Goal: Information Seeking & Learning: Learn about a topic

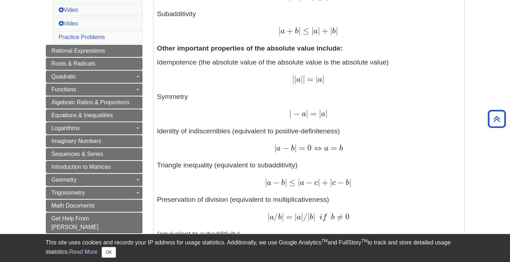
scroll to position [358, 0]
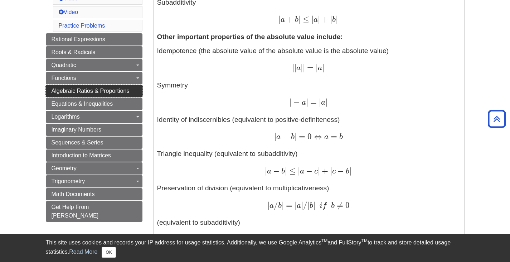
click at [93, 92] on span "Algebraic Ratios & Proportions" at bounding box center [91, 91] width 78 height 6
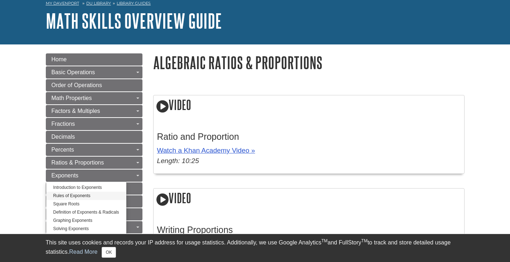
scroll to position [72, 0]
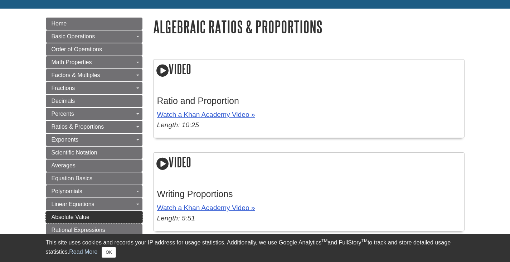
click at [84, 219] on span "Absolute Value" at bounding box center [71, 217] width 38 height 6
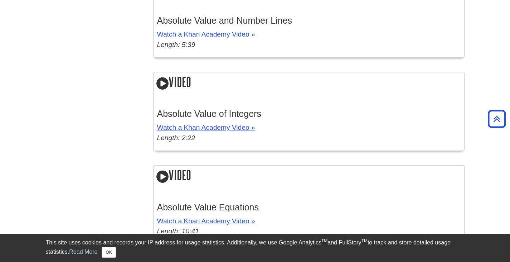
scroll to position [931, 0]
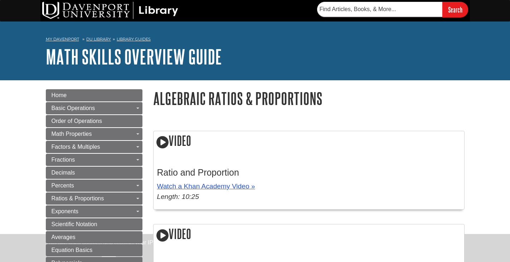
scroll to position [72, 0]
